Goal: Check status: Check status

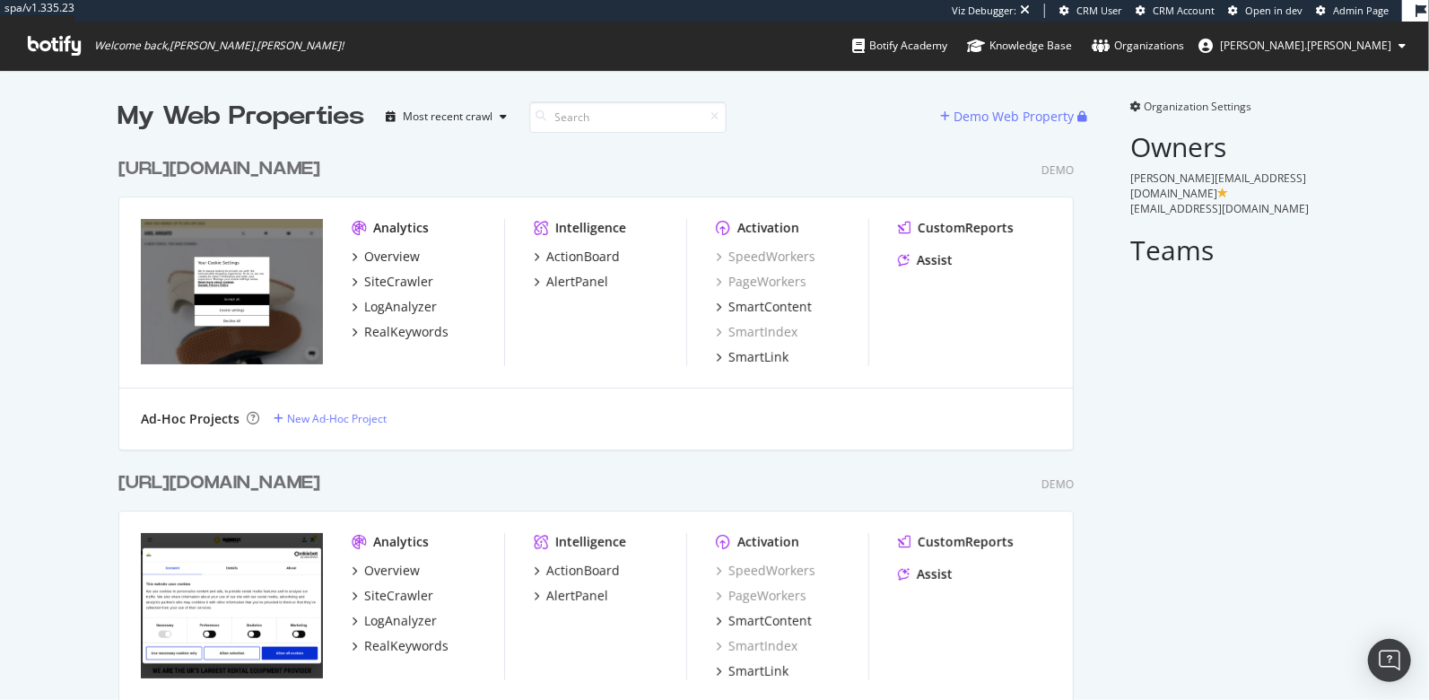
scroll to position [28525, 970]
click at [589, 123] on input at bounding box center [627, 116] width 197 height 31
type input "aug11"
click at [205, 473] on div "Aug11 crawls_sunbeltrentals.co.uk/_bbl" at bounding box center [253, 483] width 271 height 26
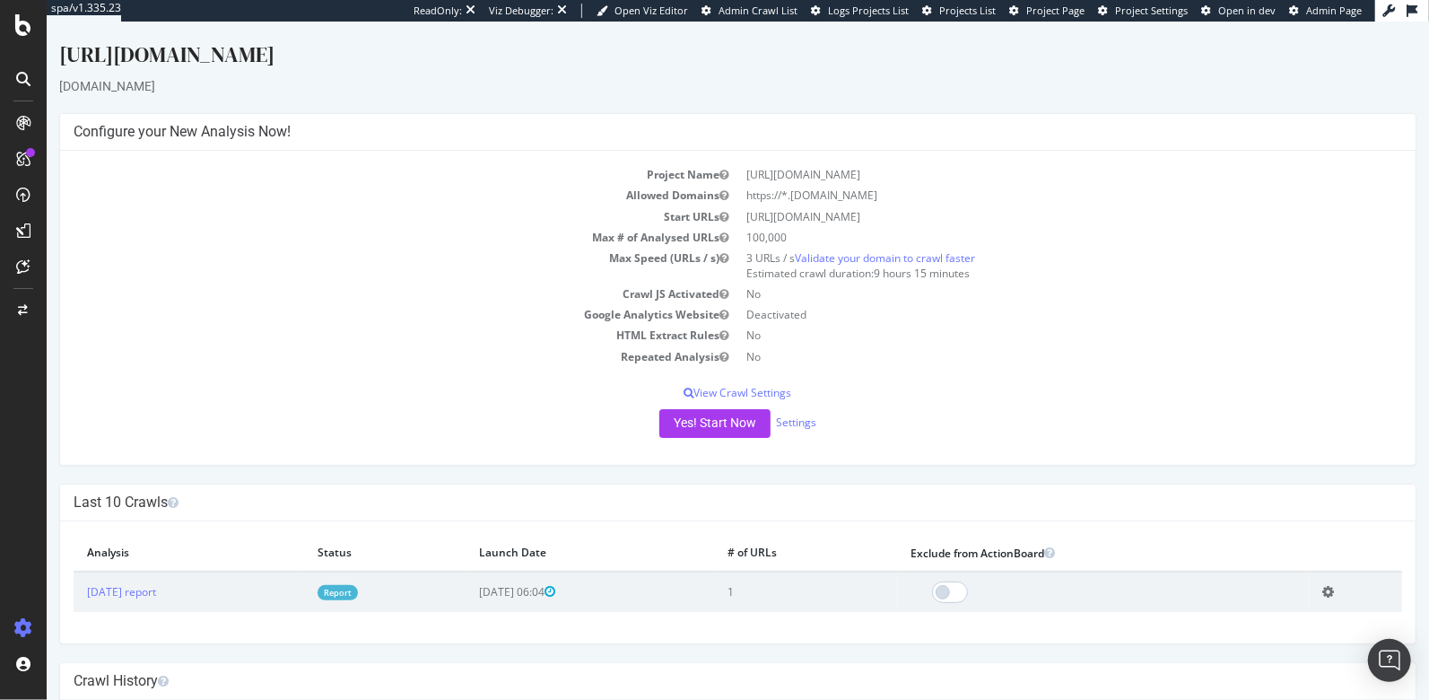
click at [135, 581] on td "[DATE] report" at bounding box center [188, 592] width 231 height 40
click at [134, 590] on link "[DATE] report" at bounding box center [120, 591] width 69 height 15
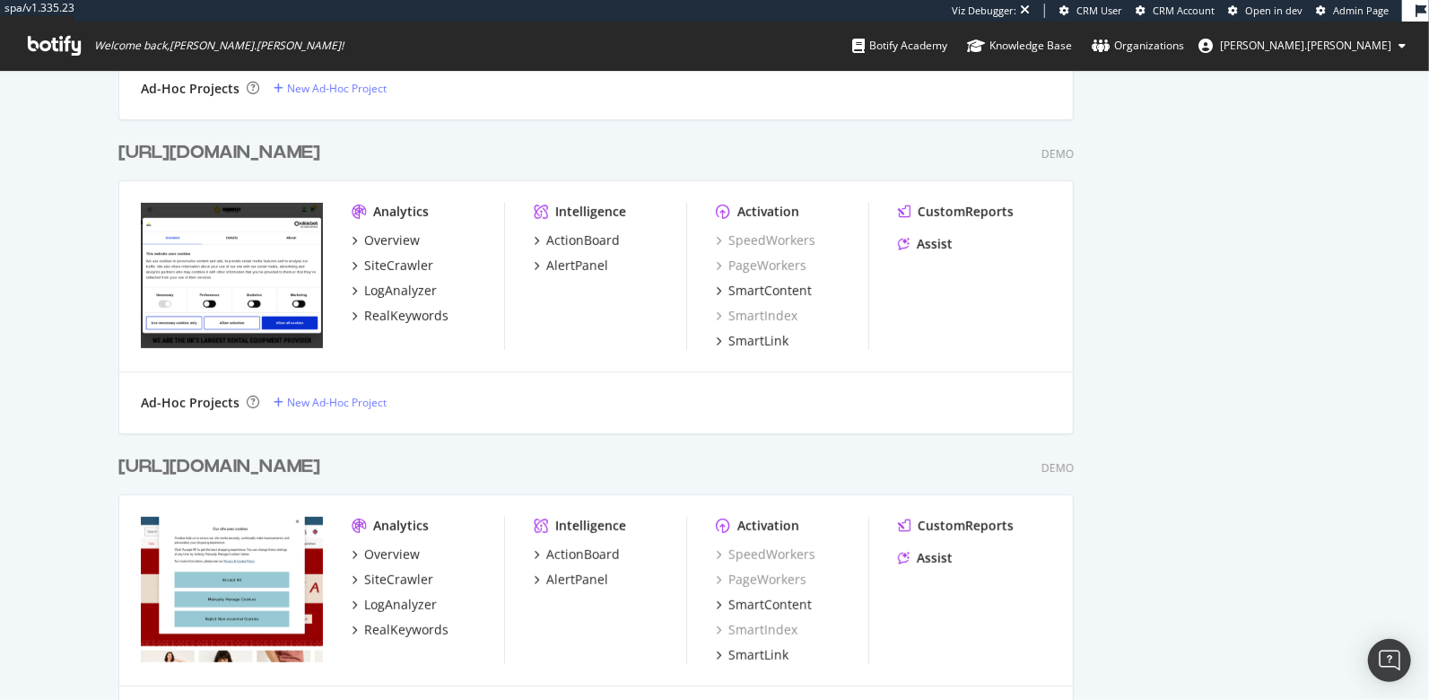
scroll to position [28812, 970]
click at [269, 467] on div "Aug11crawls_fatface.com/_bbl" at bounding box center [219, 467] width 202 height 26
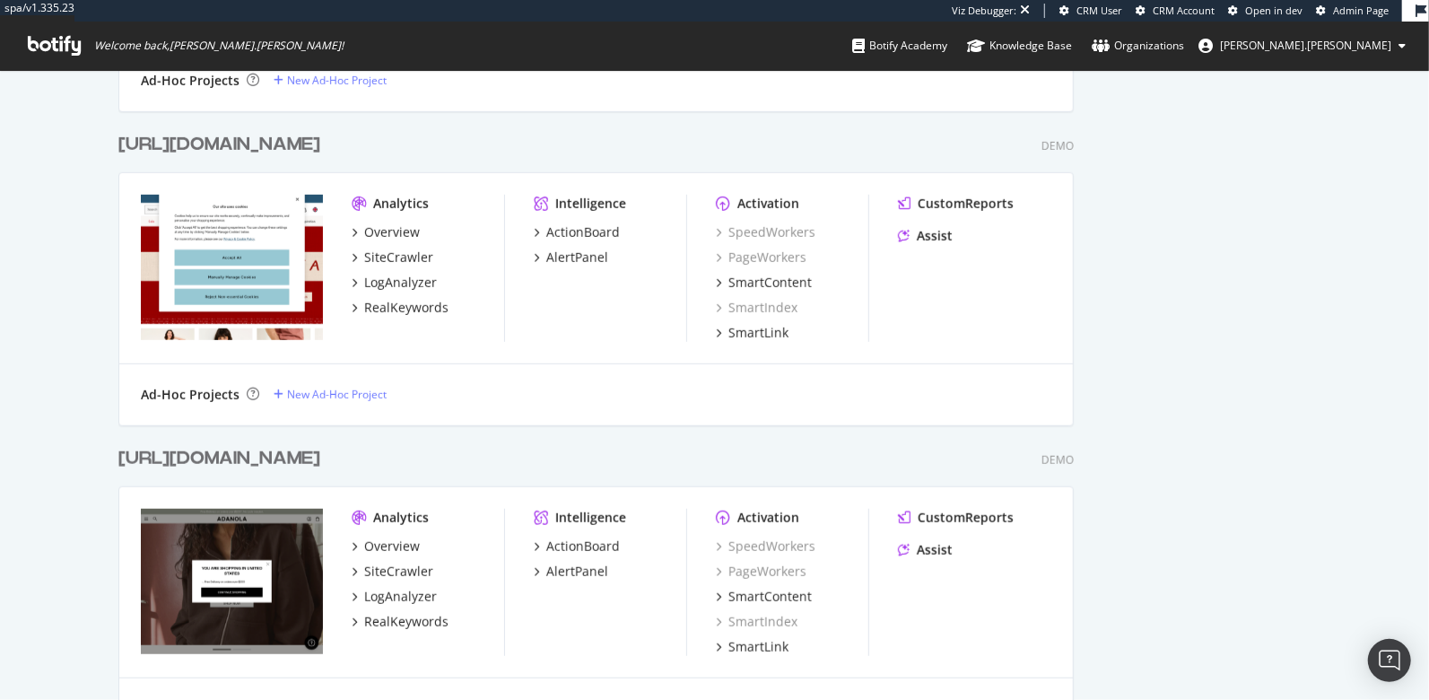
scroll to position [29099, 970]
click at [280, 450] on div "Aug11crawls_adanola.com/_bbl" at bounding box center [219, 458] width 202 height 26
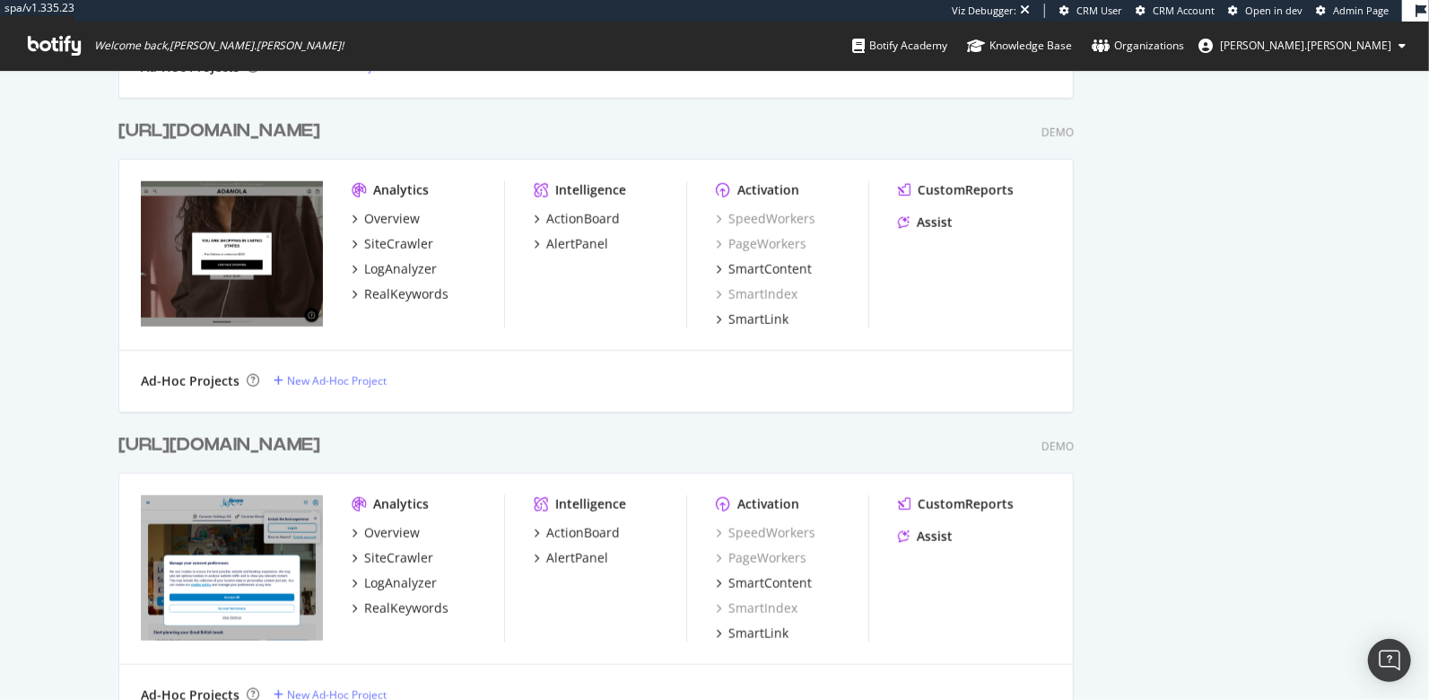
scroll to position [1012, 0]
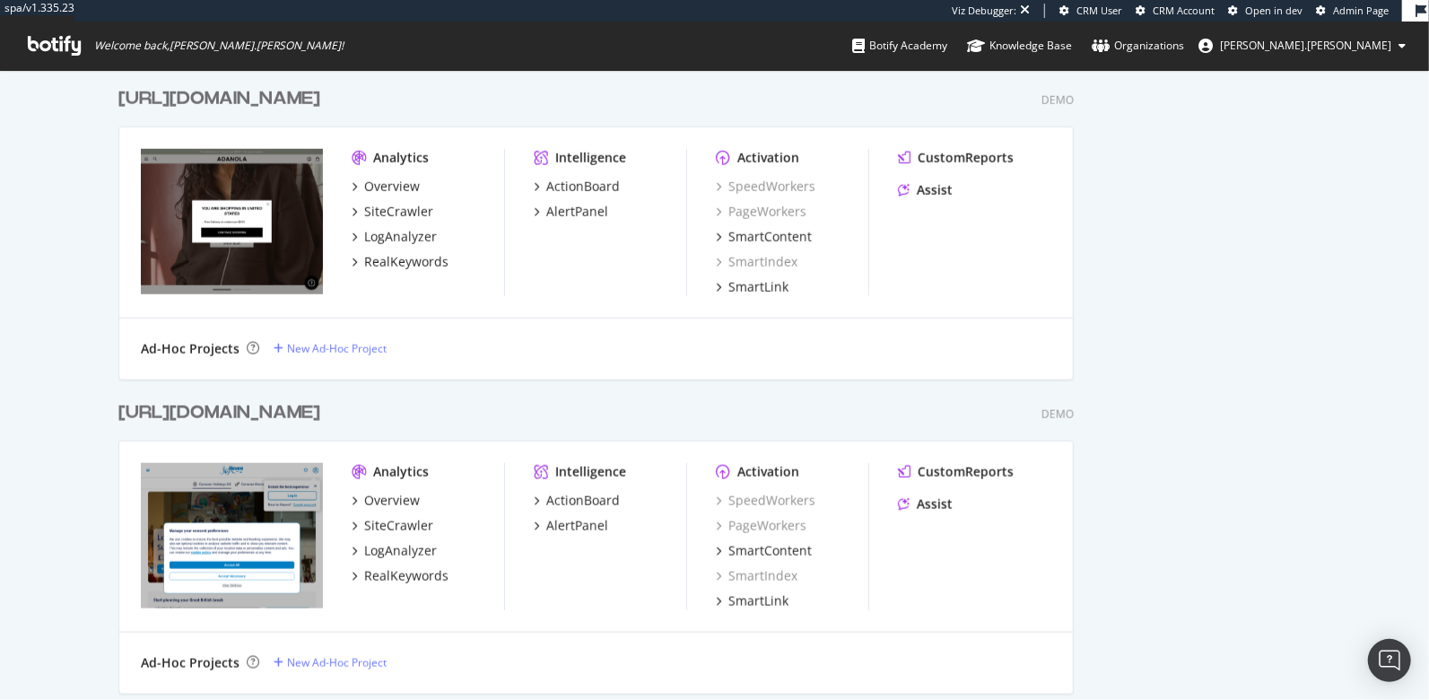
click at [247, 411] on div "Aug11crawls_haven.com/_bbl" at bounding box center [219, 413] width 202 height 26
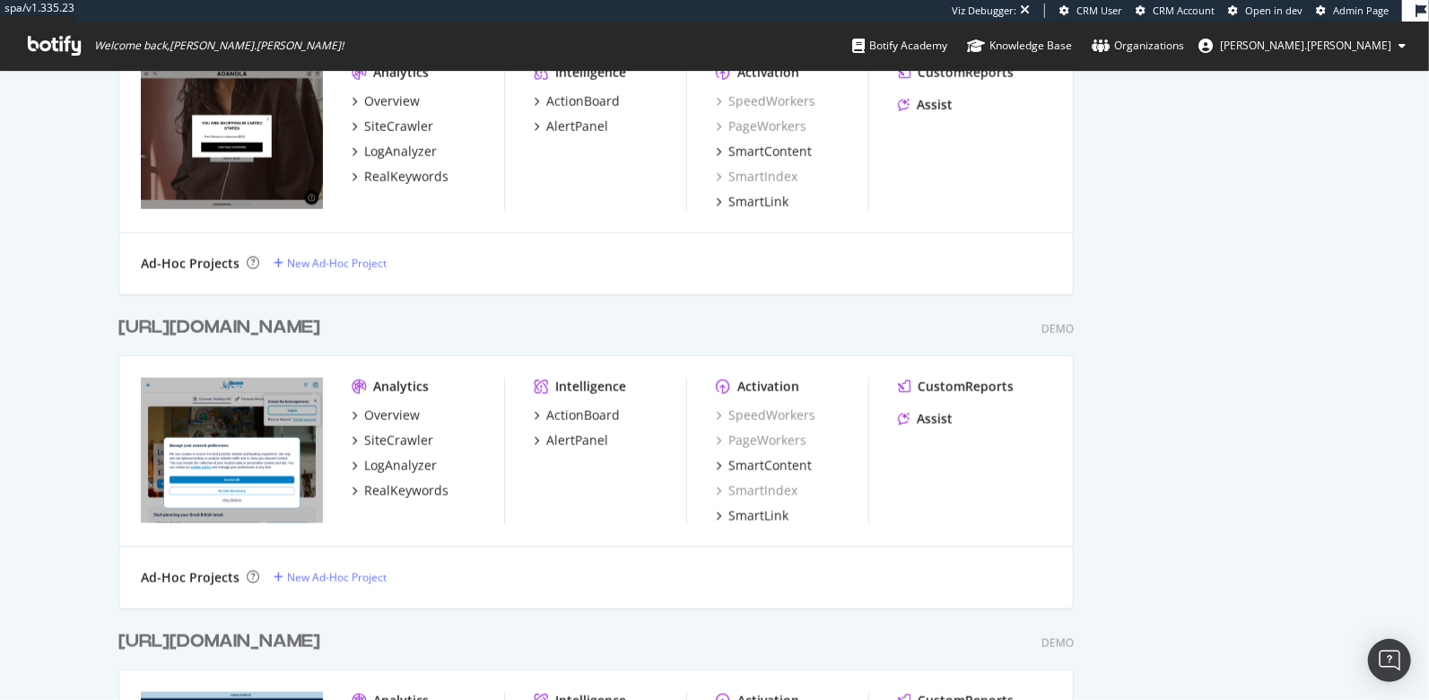
scroll to position [1211, 0]
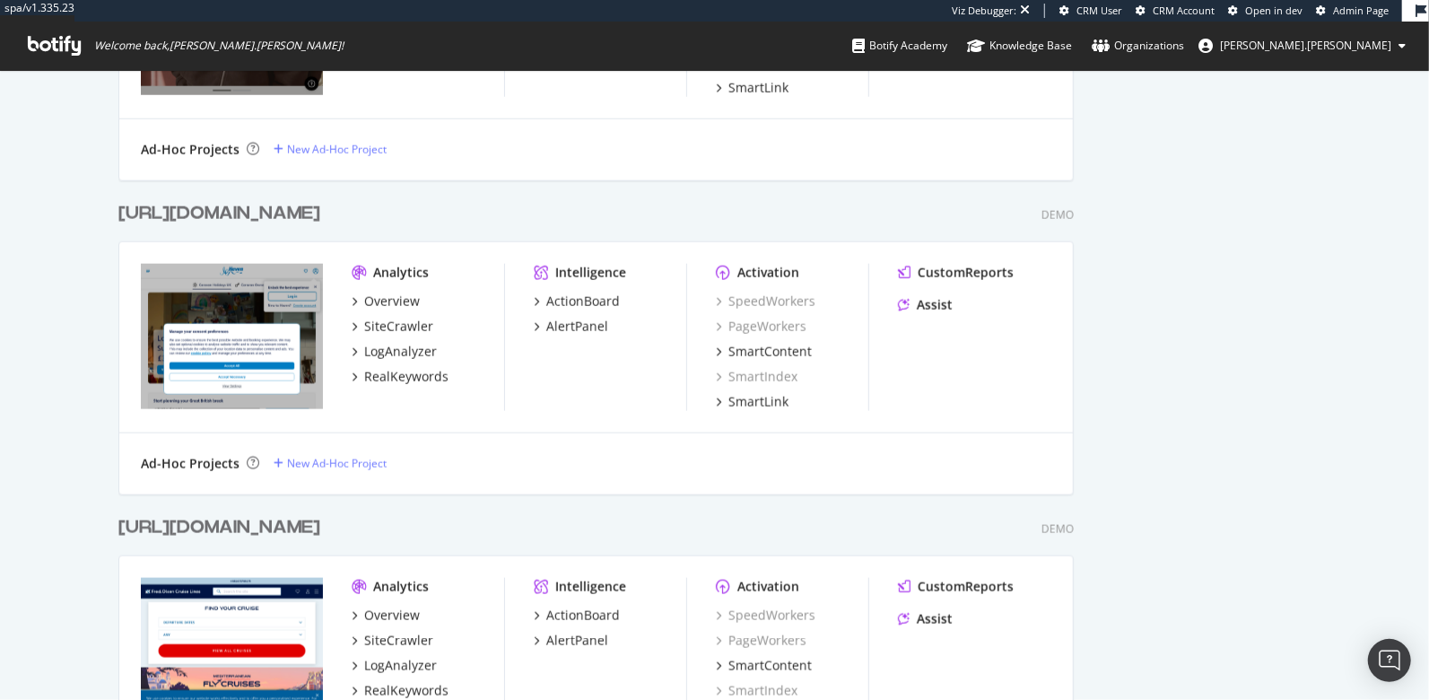
click at [275, 526] on div "[URL][DOMAIN_NAME]" at bounding box center [219, 528] width 202 height 26
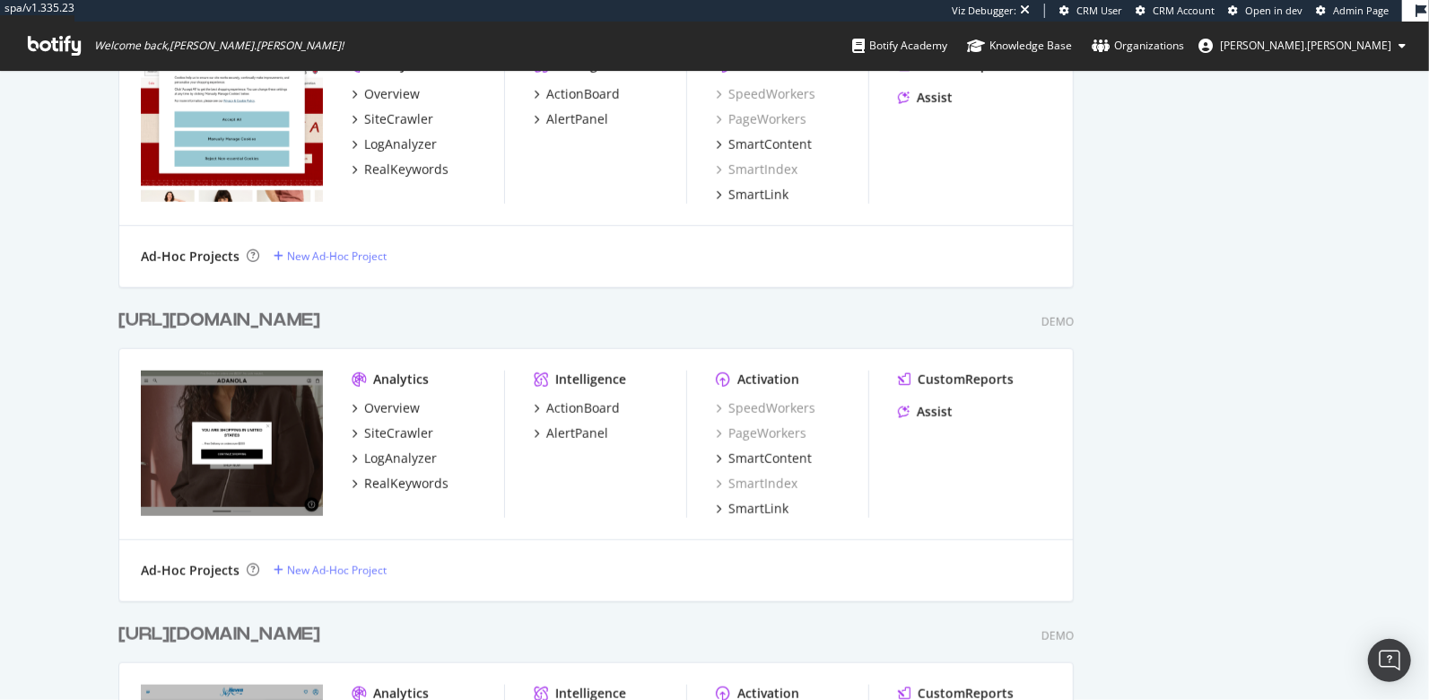
scroll to position [0, 0]
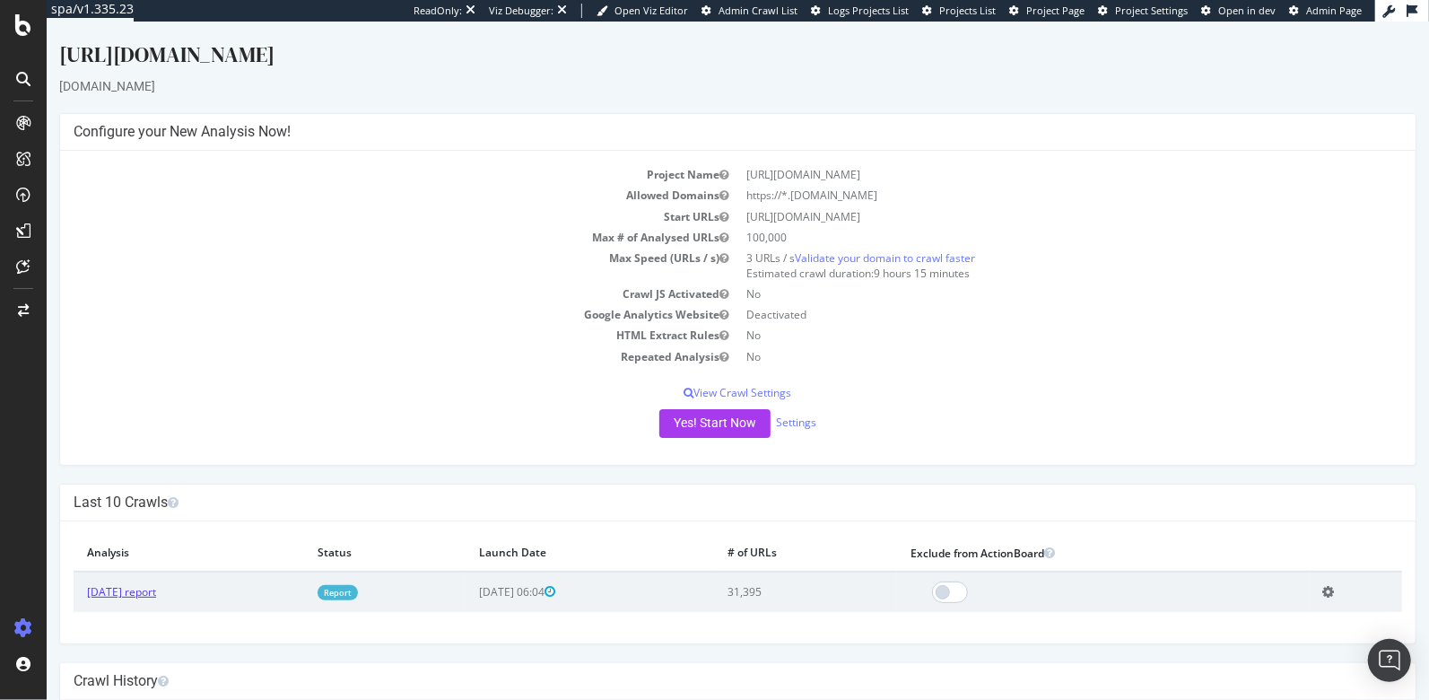
click at [144, 590] on link "[DATE] report" at bounding box center [120, 591] width 69 height 15
click at [155, 590] on link "[DATE] report" at bounding box center [120, 591] width 69 height 15
click at [153, 597] on td "[DATE] report" at bounding box center [188, 592] width 231 height 40
click at [153, 590] on link "[DATE] report" at bounding box center [120, 591] width 69 height 15
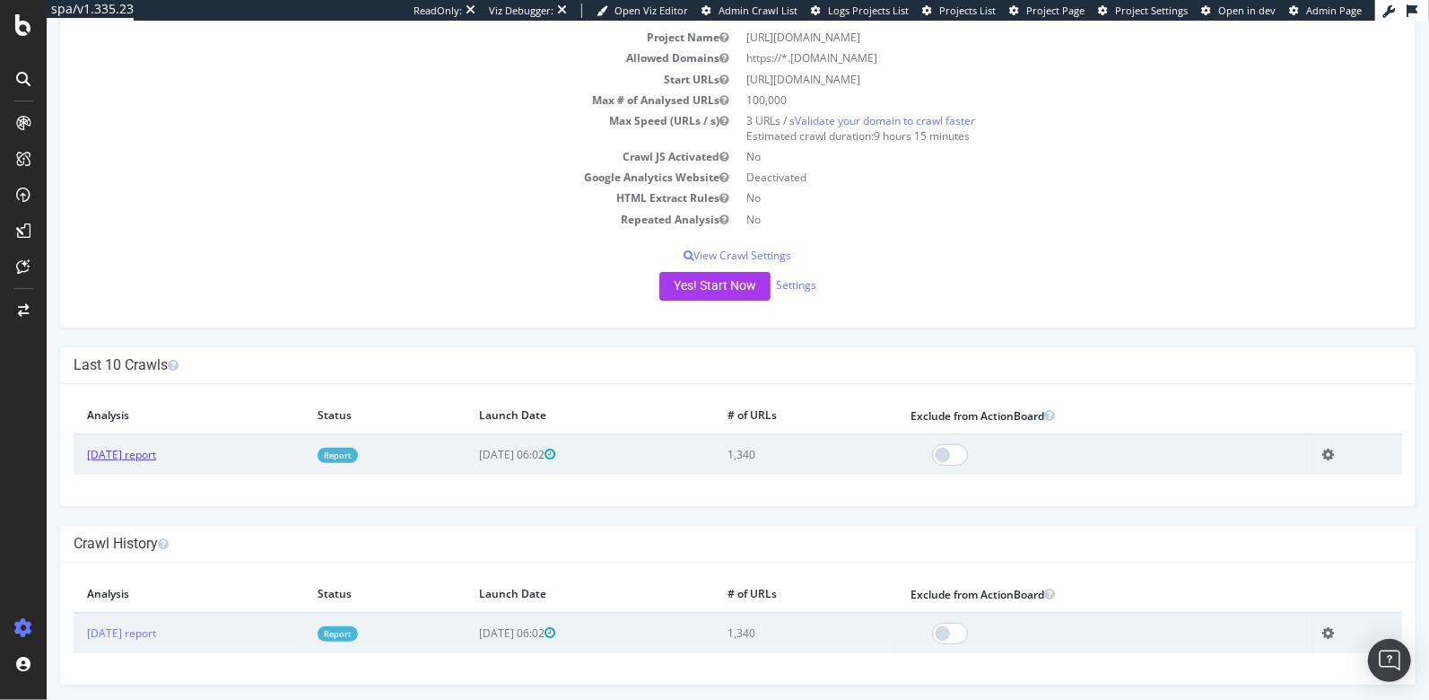
click at [155, 447] on link "[DATE] report" at bounding box center [120, 454] width 69 height 15
